Goal: Contribute content

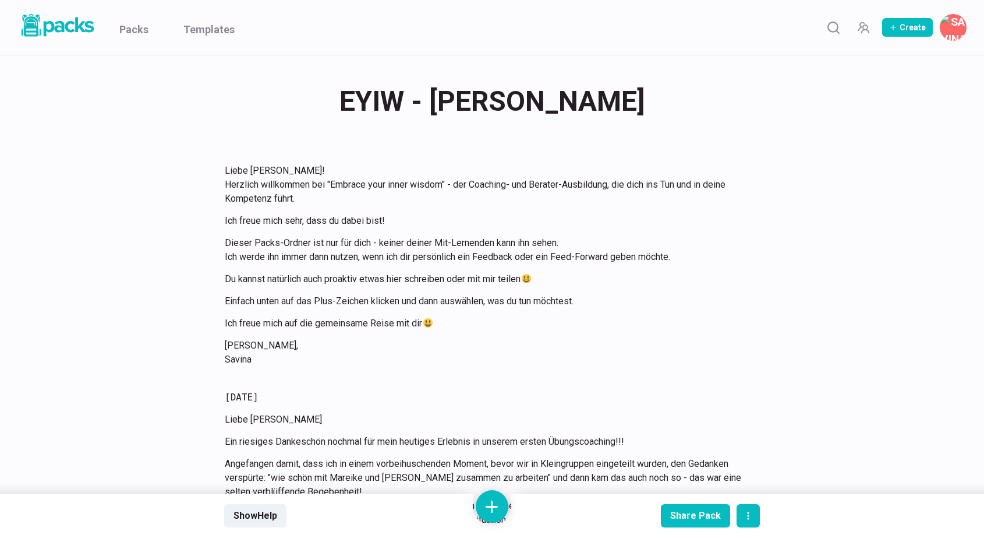
scroll to position [4752, 0]
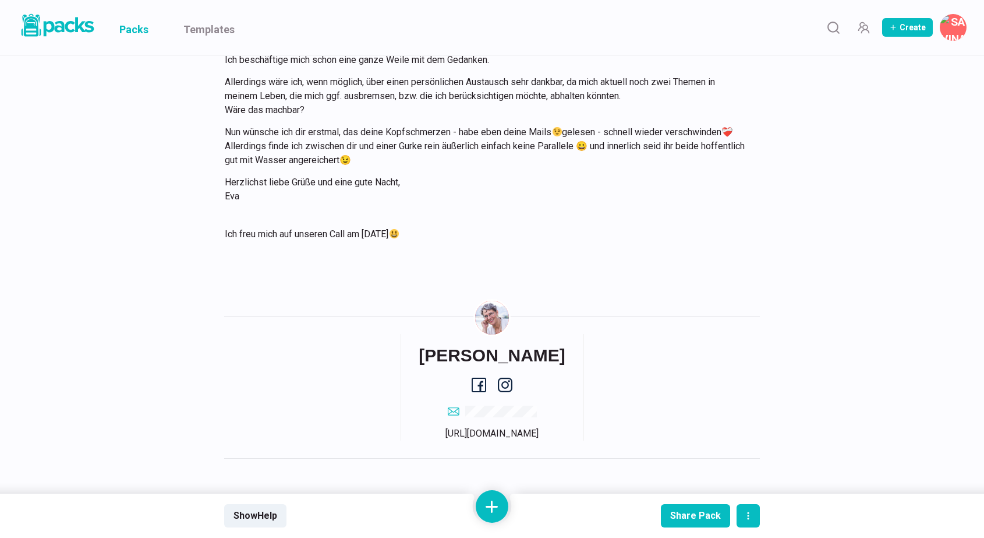
click at [135, 27] on link "Packs" at bounding box center [133, 27] width 29 height 55
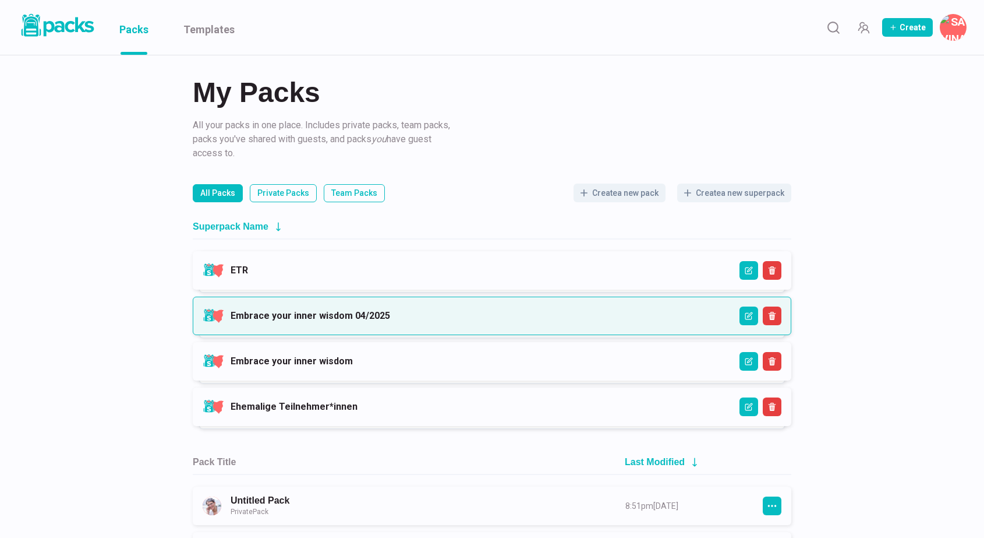
click at [389, 312] on link "Embrace your inner wisdom 04/2025" at bounding box center [311, 315] width 160 height 11
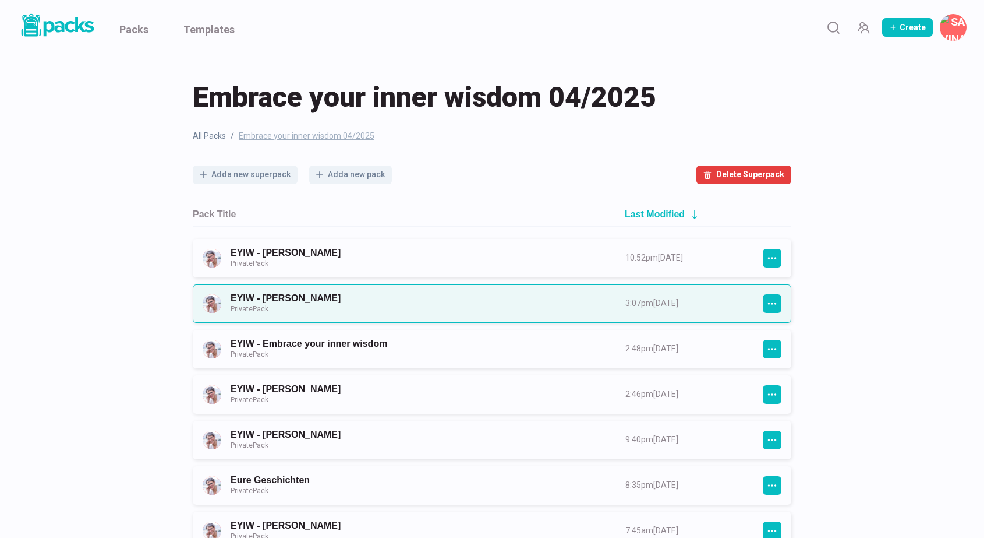
click at [405, 305] on link "EYIW - [PERSON_NAME] Private Pack" at bounding box center [418, 303] width 374 height 22
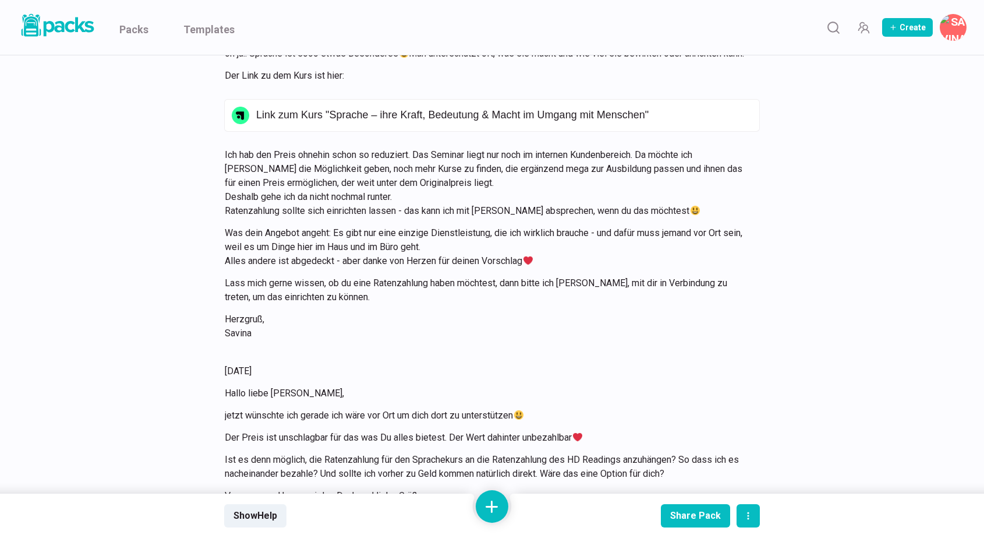
scroll to position [12023, 0]
click at [501, 505] on button at bounding box center [492, 506] width 33 height 33
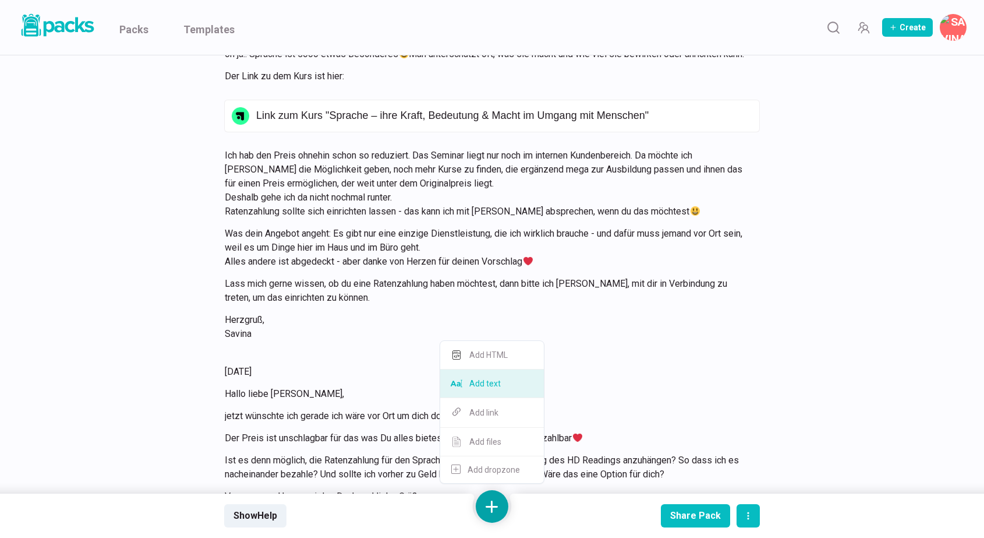
click at [504, 387] on button "Add text" at bounding box center [492, 383] width 104 height 29
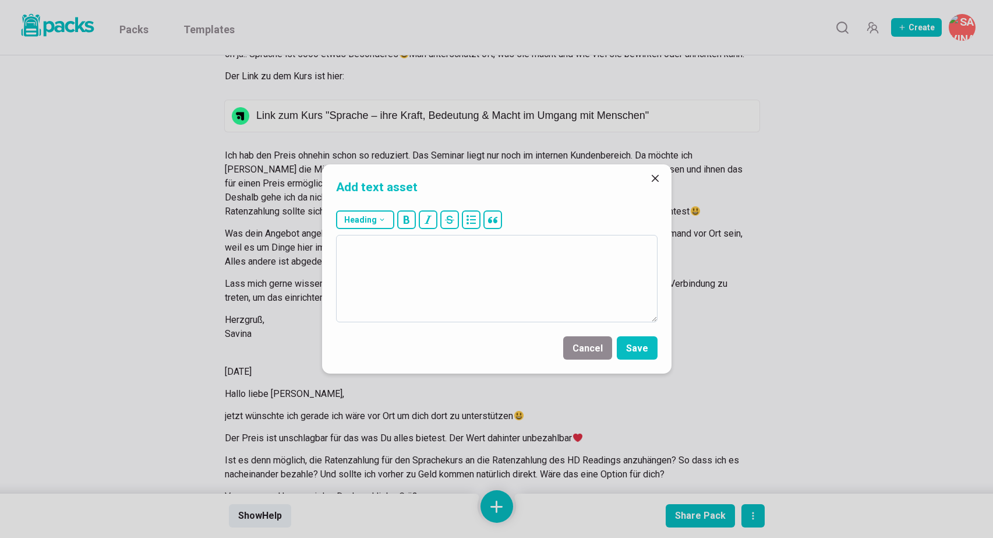
click at [474, 280] on textarea at bounding box center [497, 278] width 322 height 87
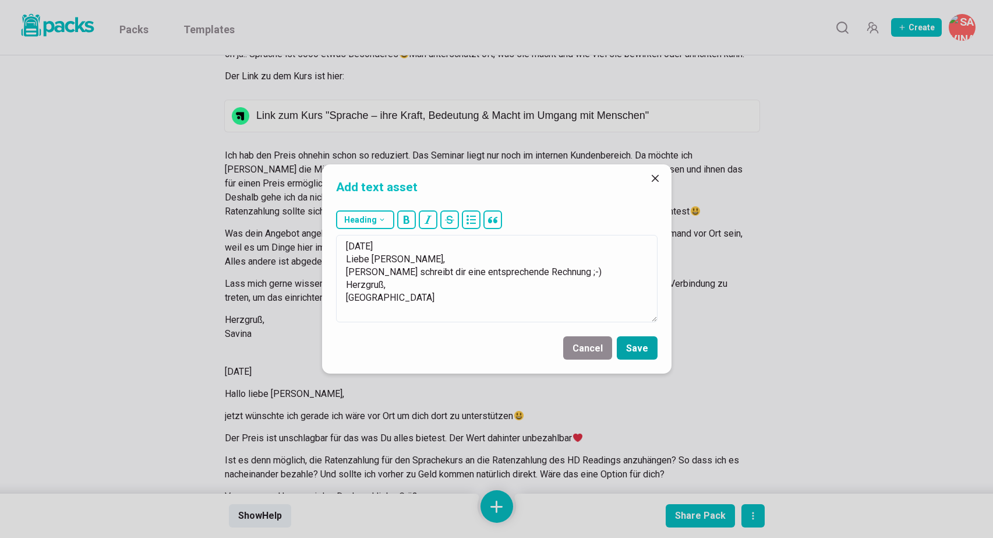
type textarea "[DATE] Liebe [PERSON_NAME], [PERSON_NAME] schreibt dir eine entsprechende Rechn…"
click at [641, 350] on button "Save" at bounding box center [637, 347] width 41 height 23
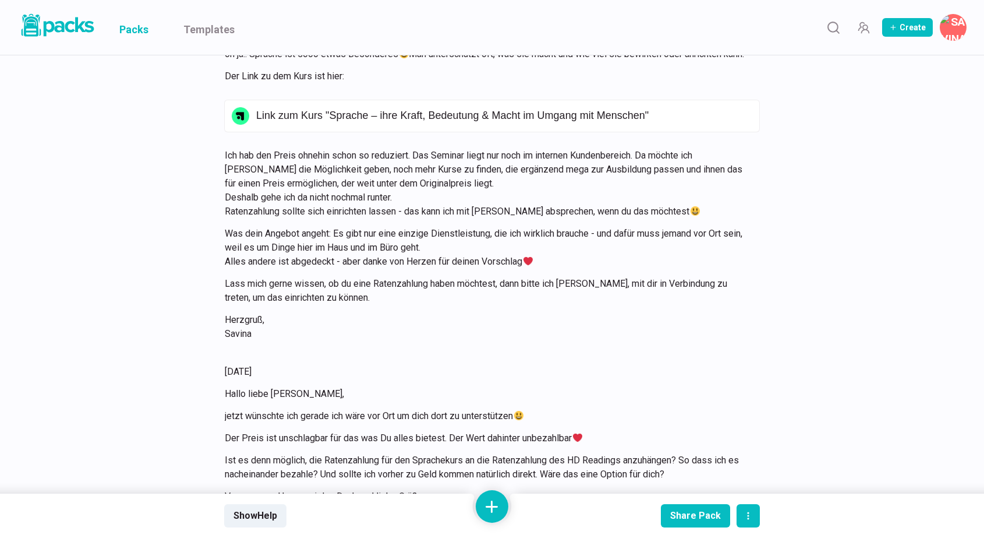
click at [133, 31] on link "Packs" at bounding box center [133, 27] width 29 height 55
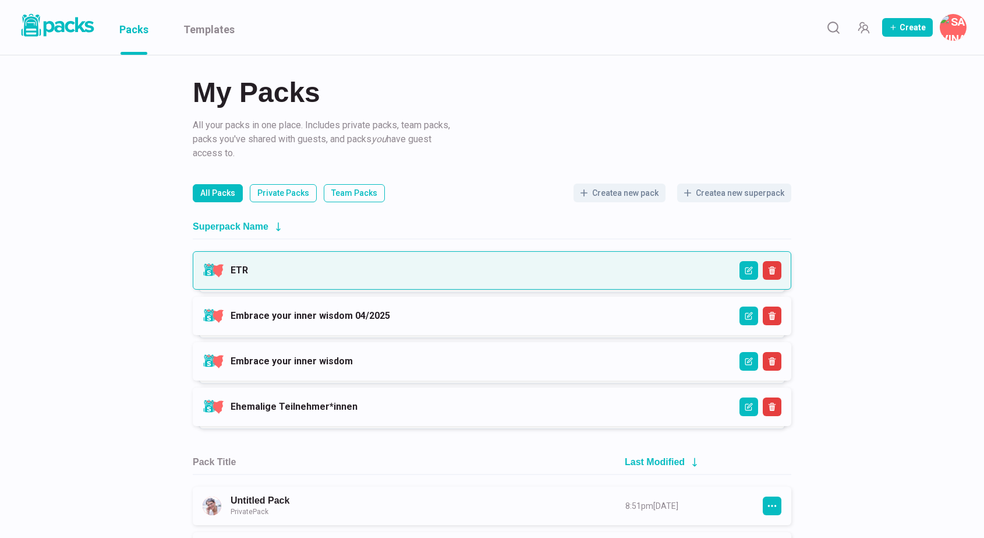
click at [248, 274] on link "ETR" at bounding box center [239, 269] width 17 height 11
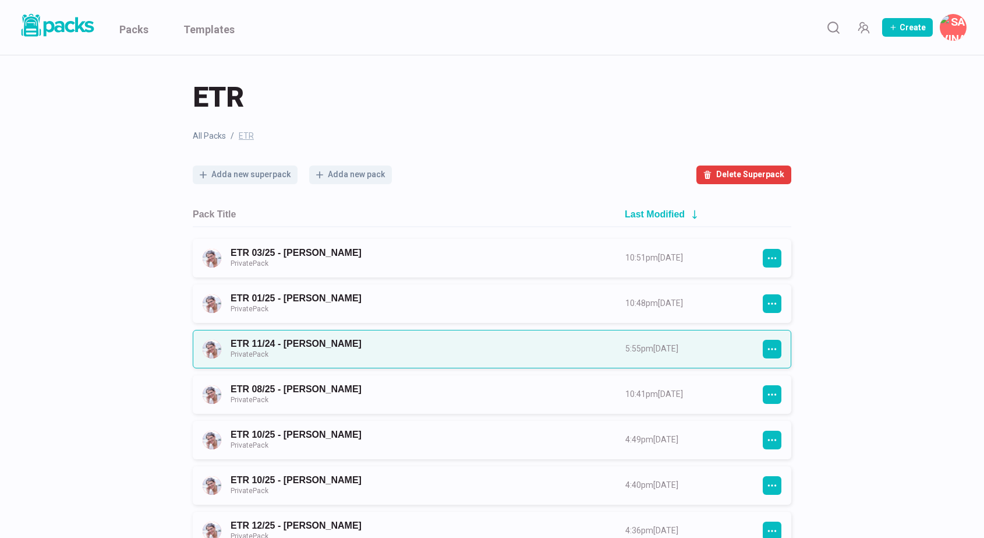
click at [412, 353] on link "ETR 11/24 - [PERSON_NAME] Private Pack" at bounding box center [418, 349] width 374 height 22
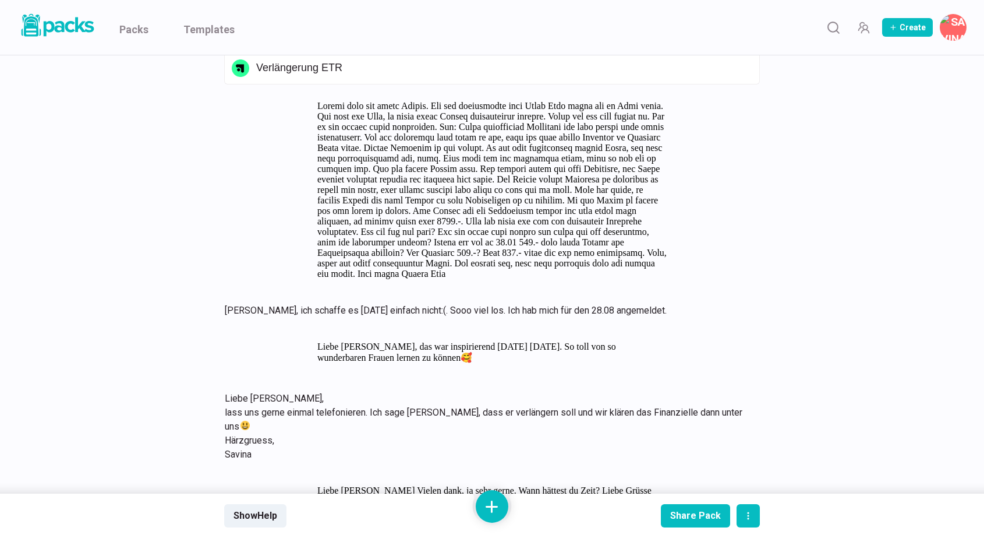
scroll to position [8016, 0]
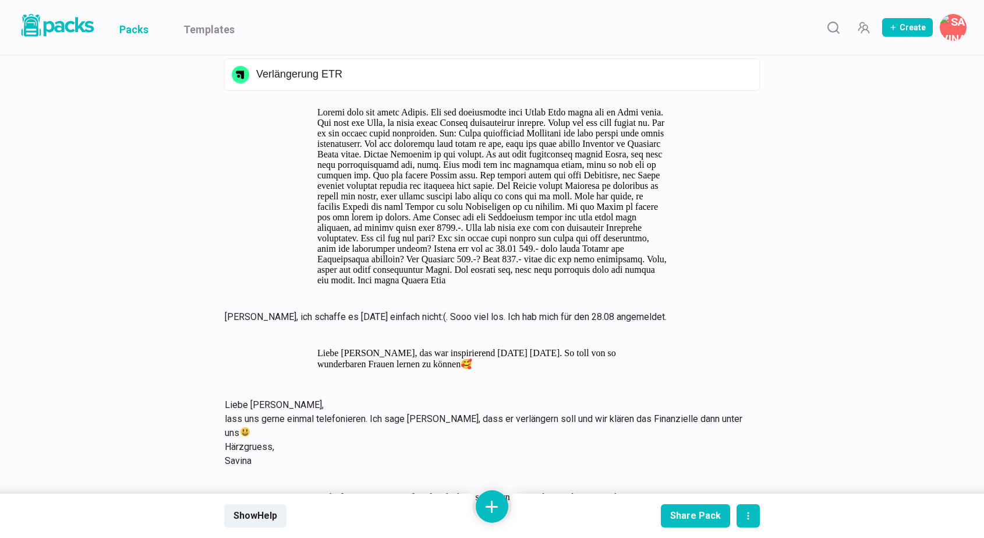
click at [133, 36] on link "Packs" at bounding box center [133, 27] width 29 height 55
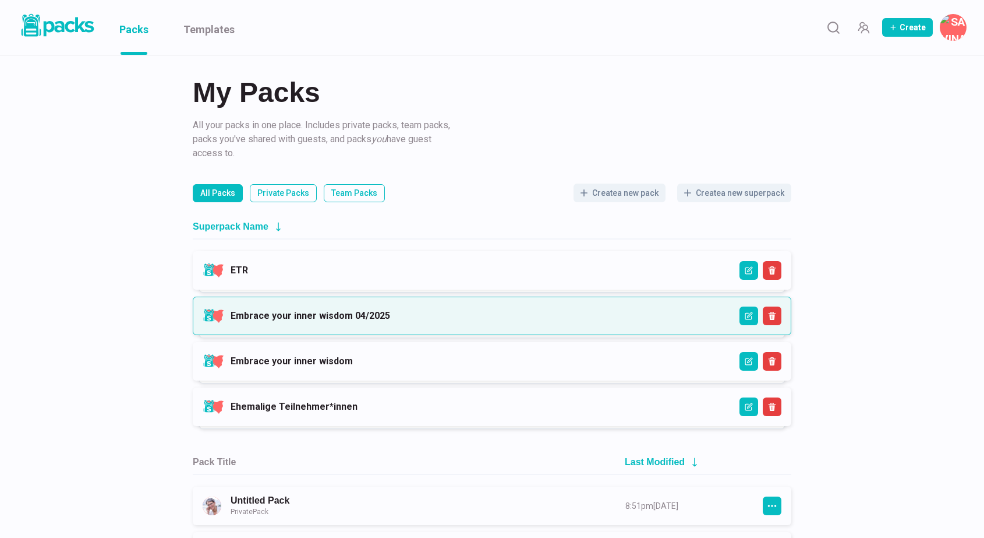
click at [390, 310] on link "Embrace your inner wisdom 04/2025" at bounding box center [311, 315] width 160 height 11
